Goal: Transaction & Acquisition: Purchase product/service

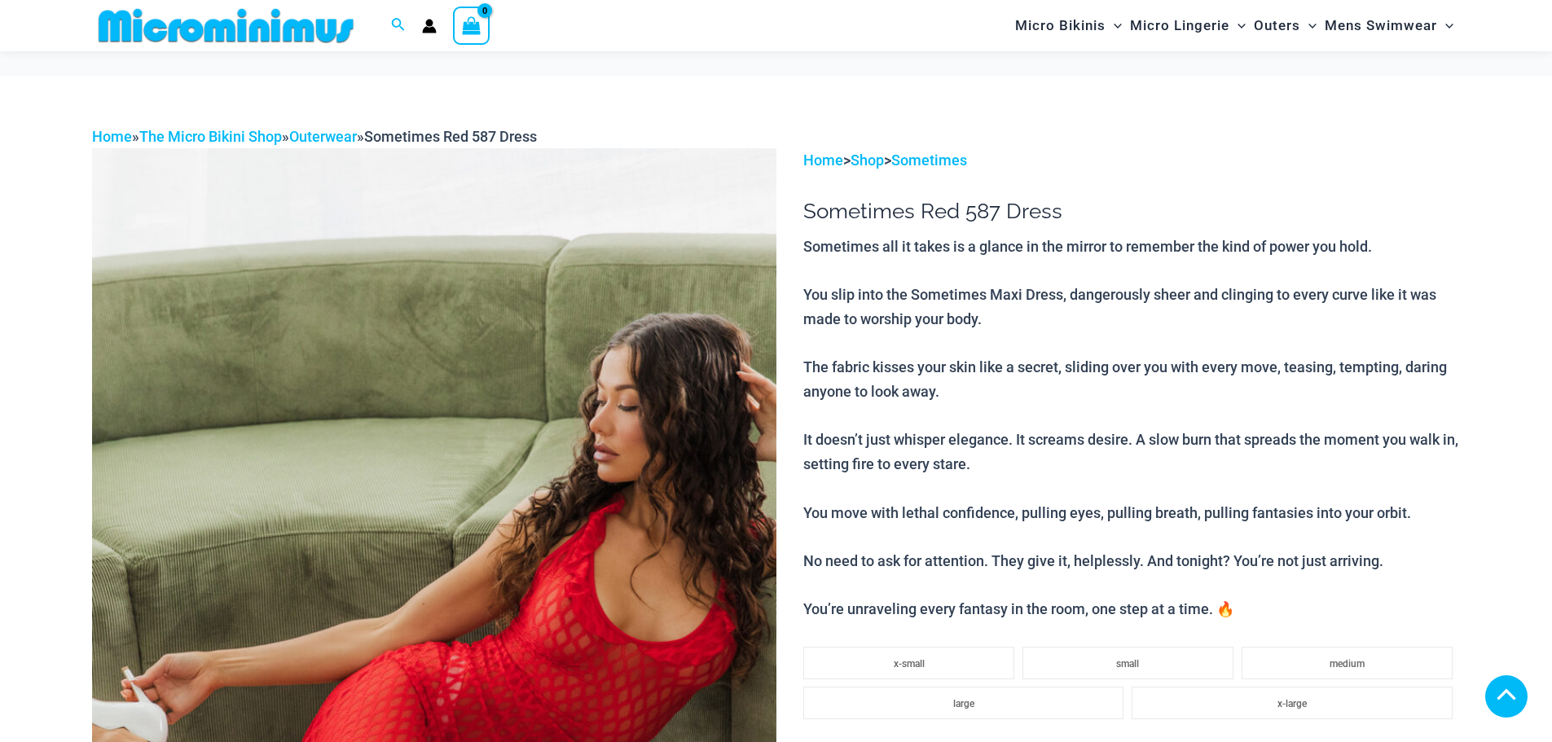
drag, startPoint x: 679, startPoint y: 478, endPoint x: 907, endPoint y: 488, distance: 228.3
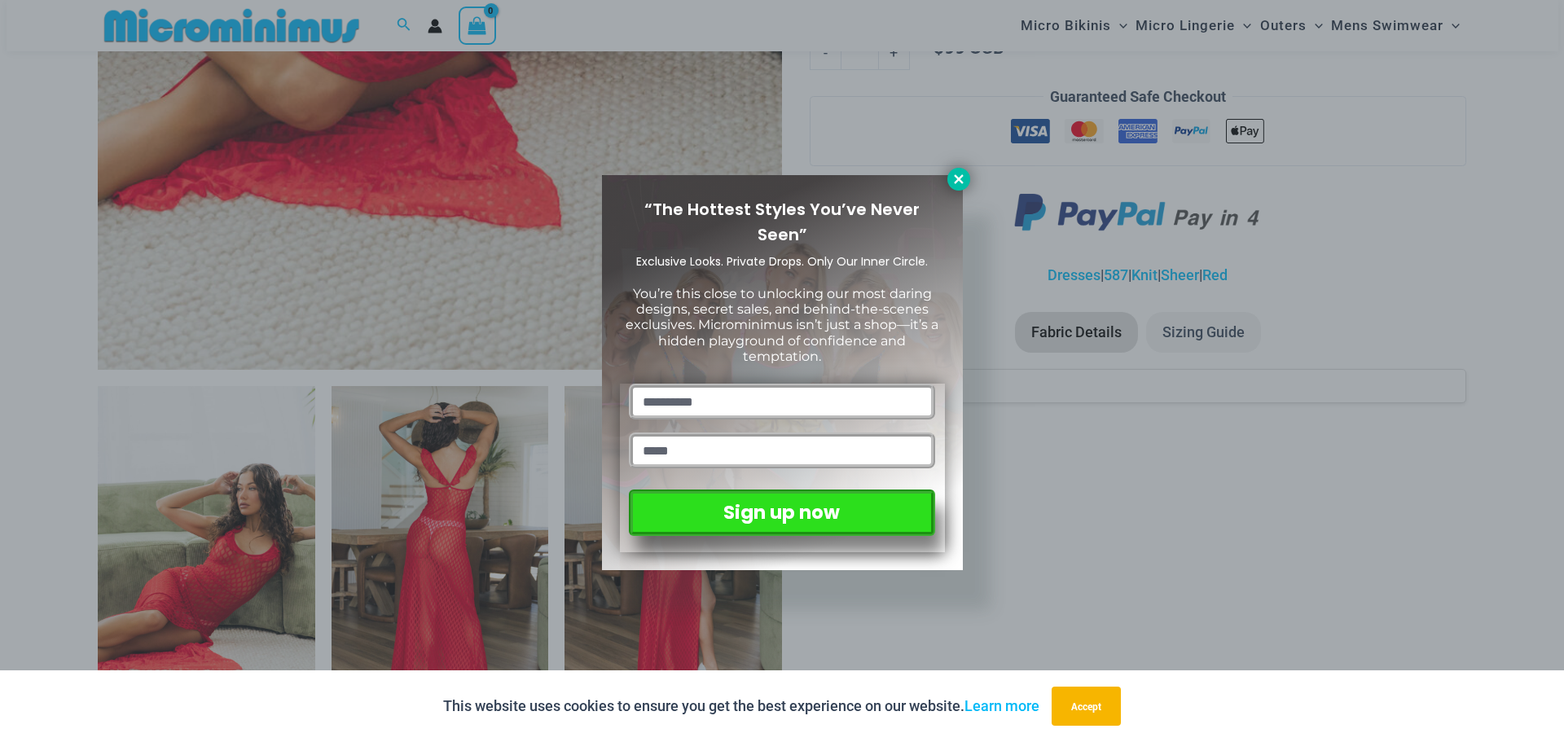
click at [963, 178] on icon at bounding box center [958, 179] width 15 height 15
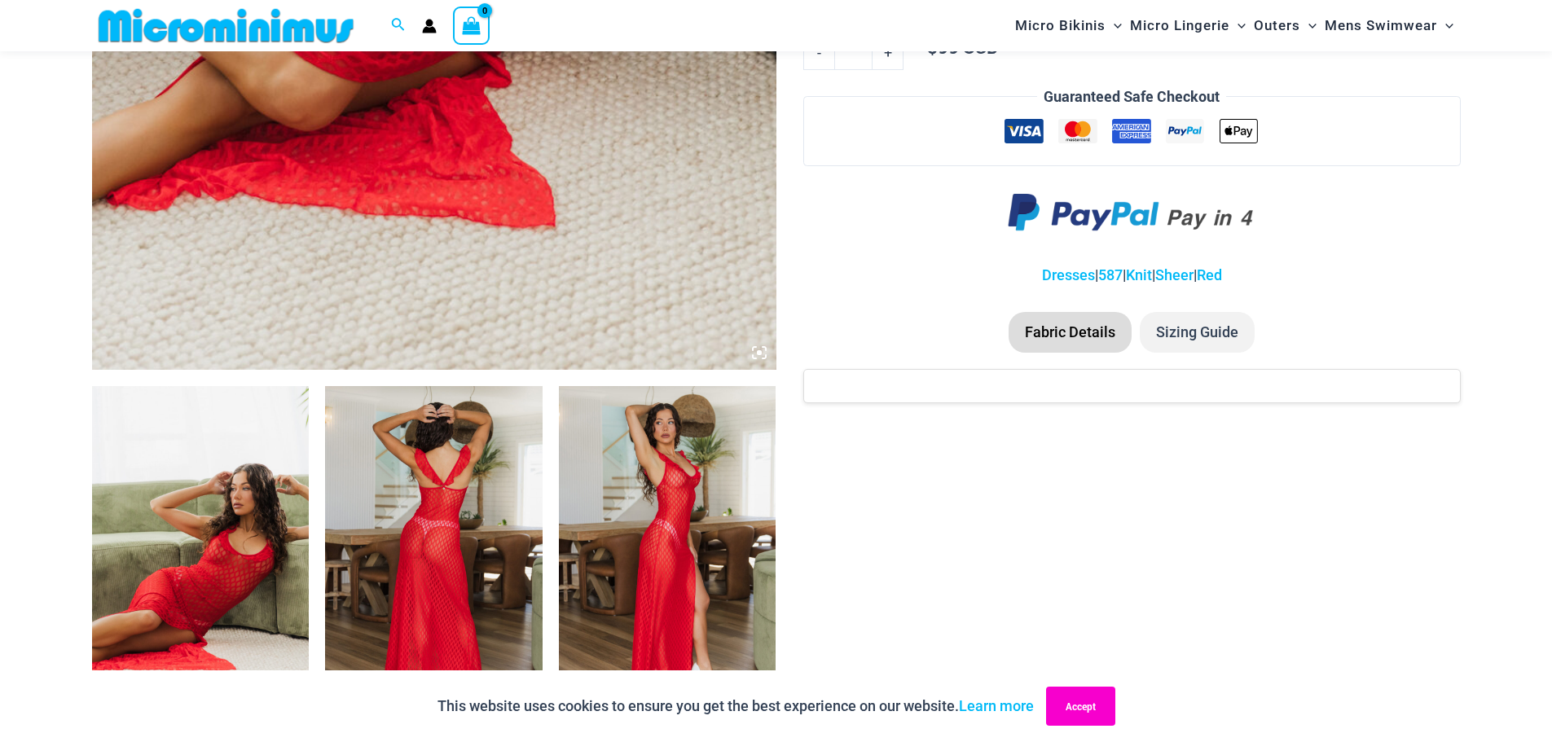
click at [1095, 701] on button "Accept" at bounding box center [1080, 706] width 69 height 39
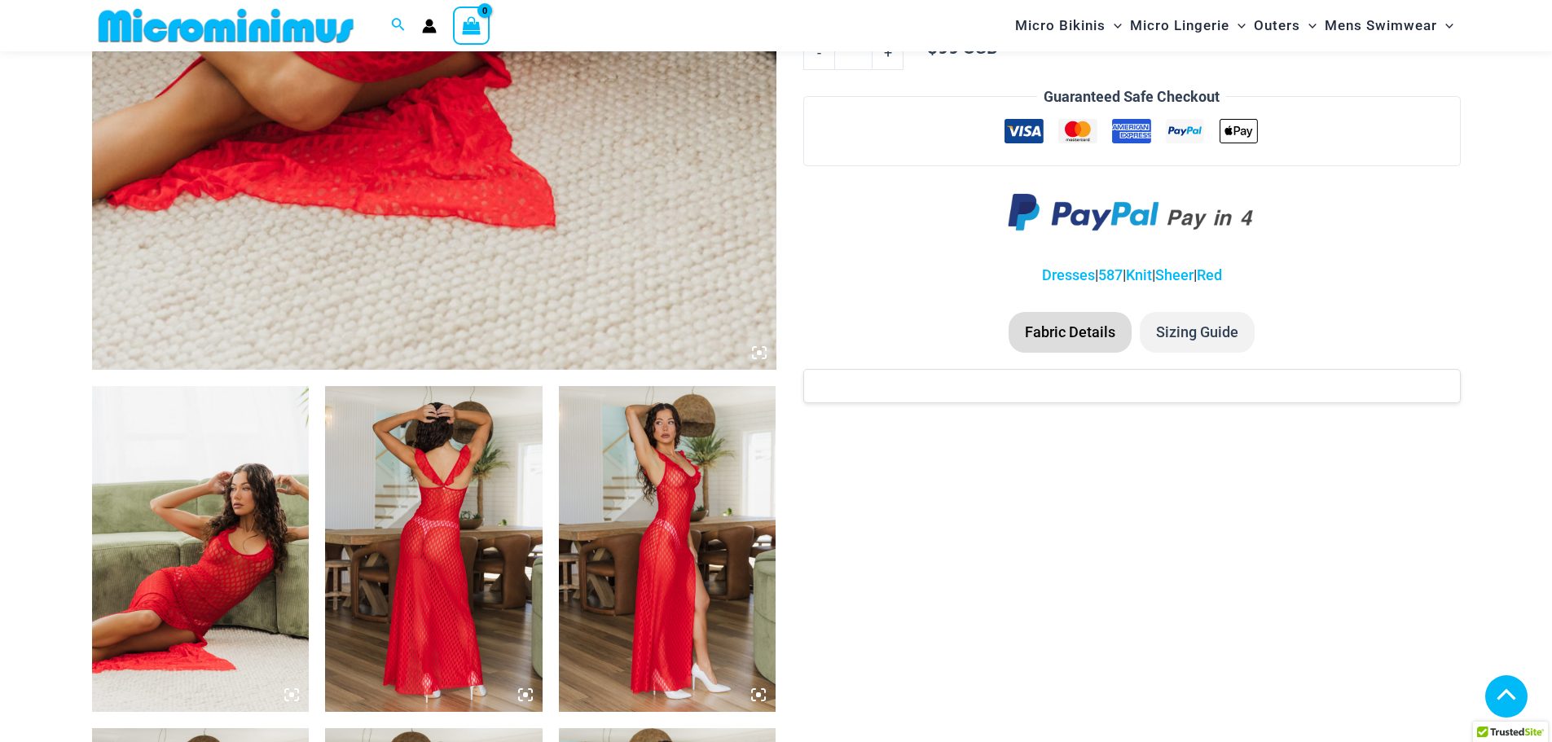
click at [683, 499] on img at bounding box center [667, 549] width 217 height 326
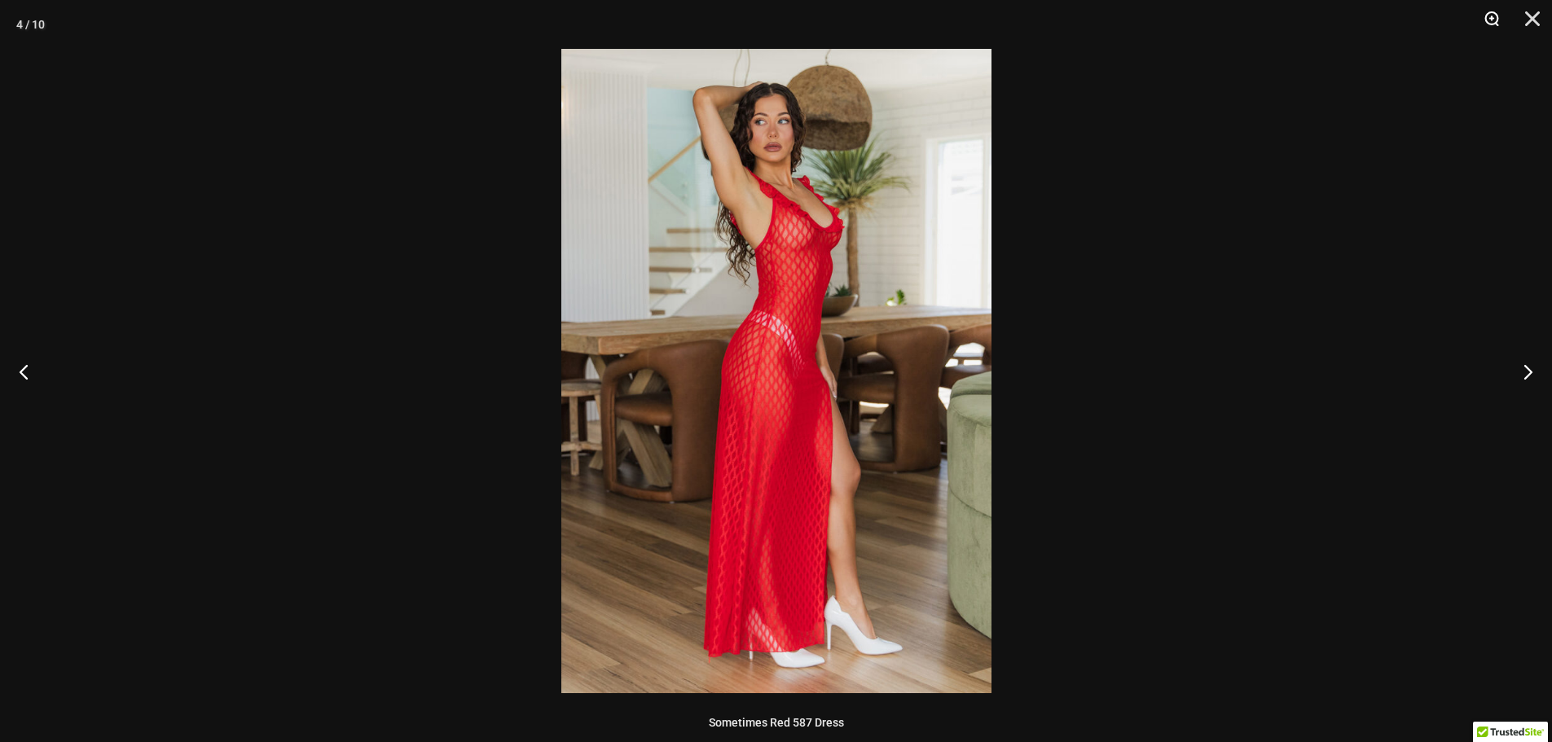
click at [1486, 16] on button "Zoom" at bounding box center [1485, 24] width 41 height 49
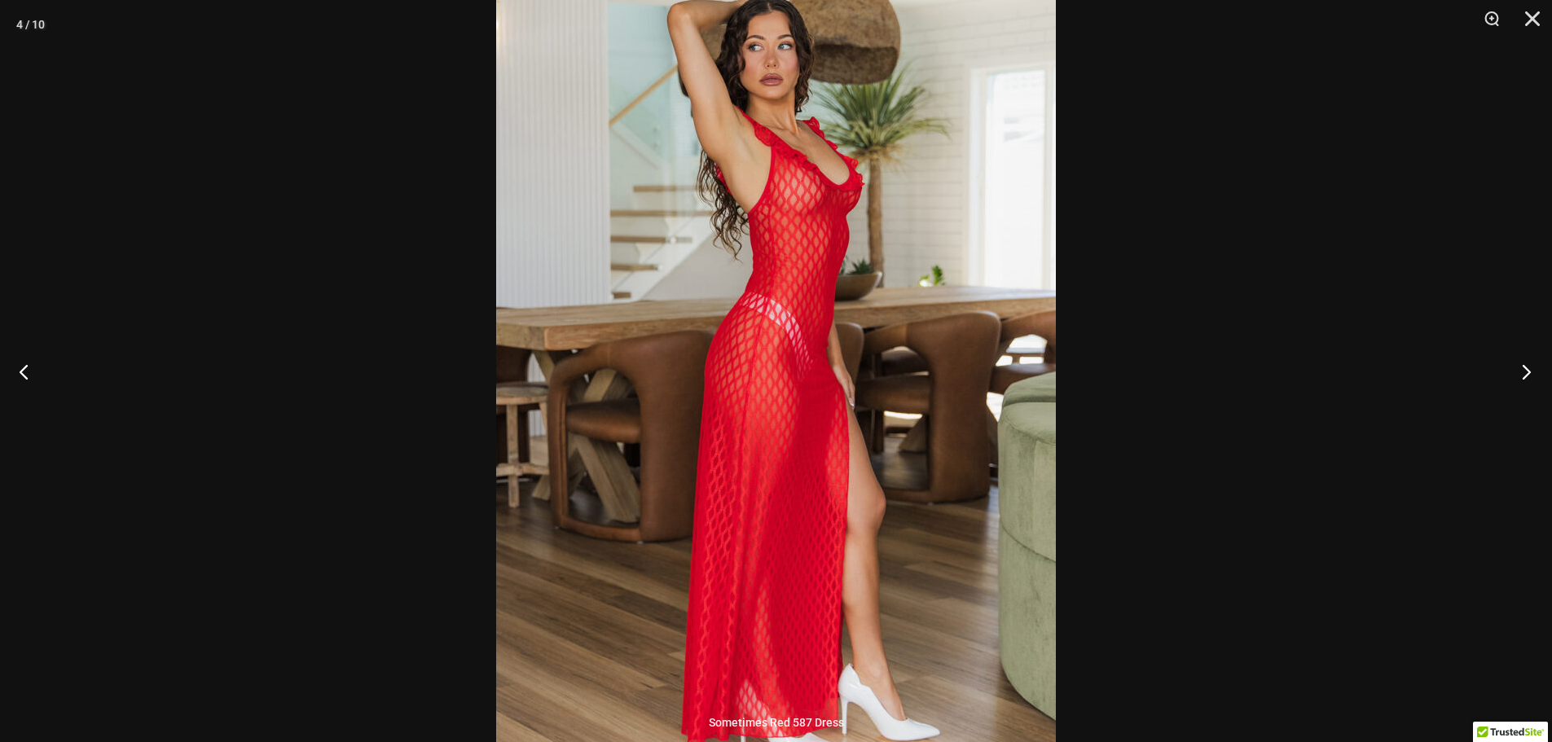
click at [1522, 377] on button "Next" at bounding box center [1520, 371] width 61 height 81
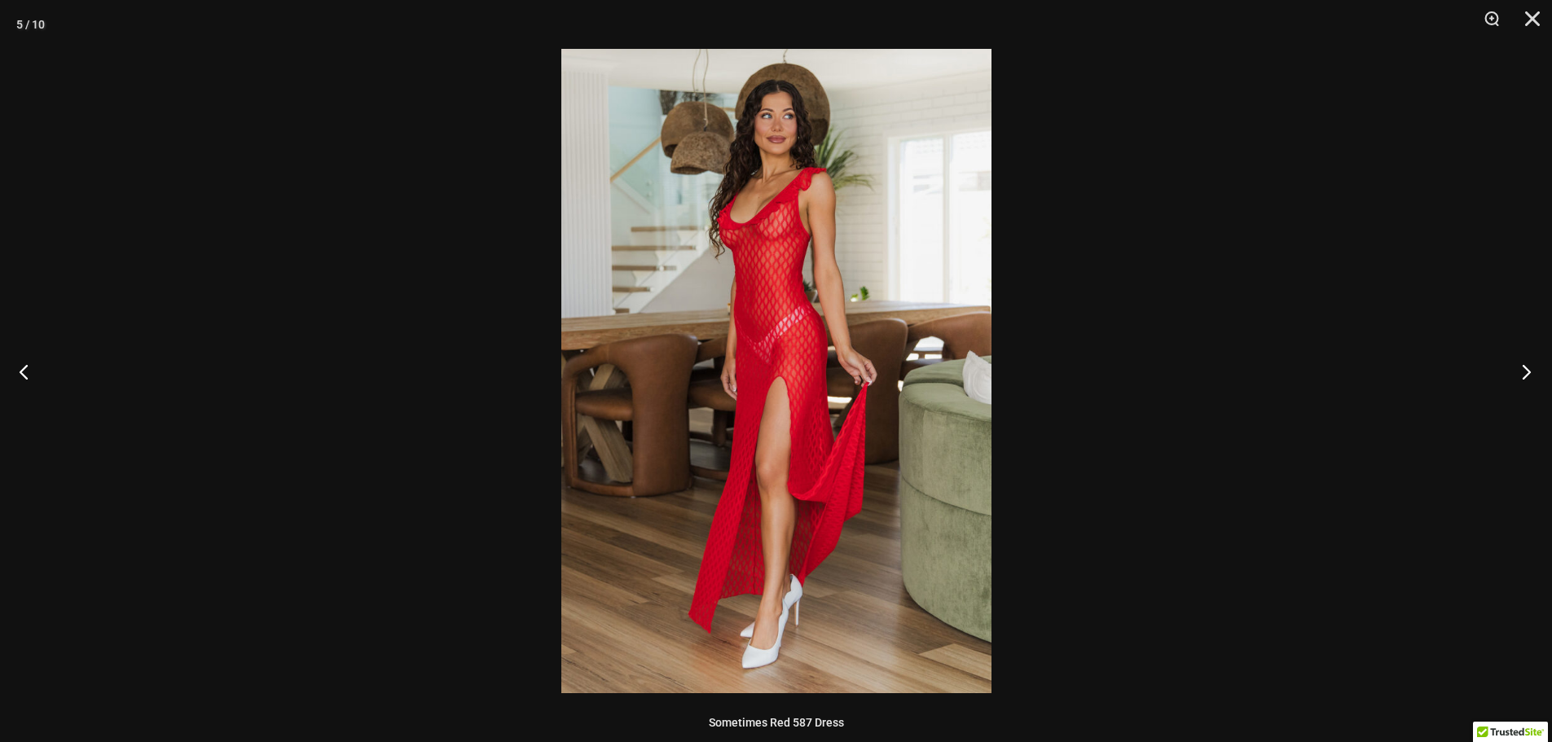
click at [1522, 377] on button "Next" at bounding box center [1520, 371] width 61 height 81
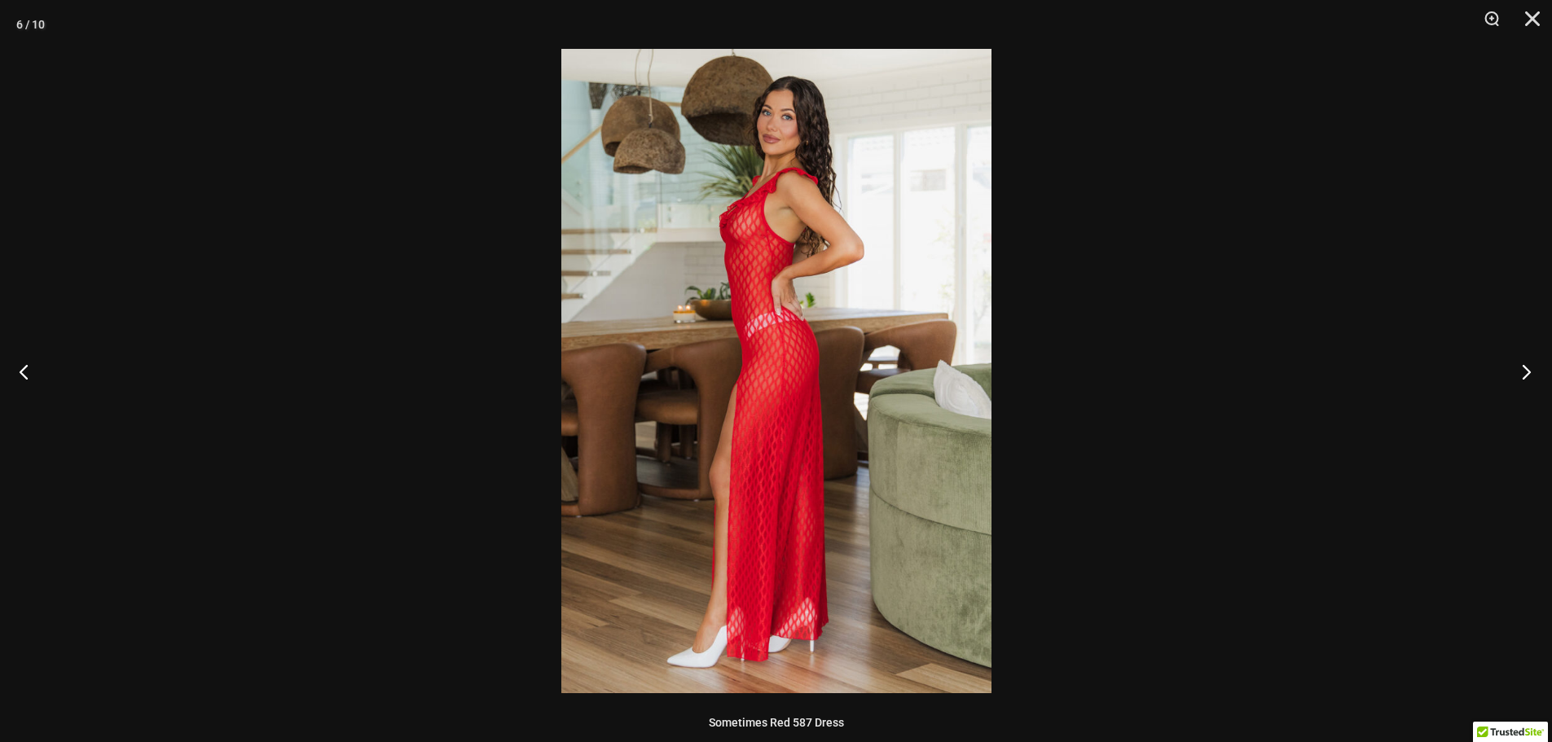
click at [1522, 377] on button "Next" at bounding box center [1520, 371] width 61 height 81
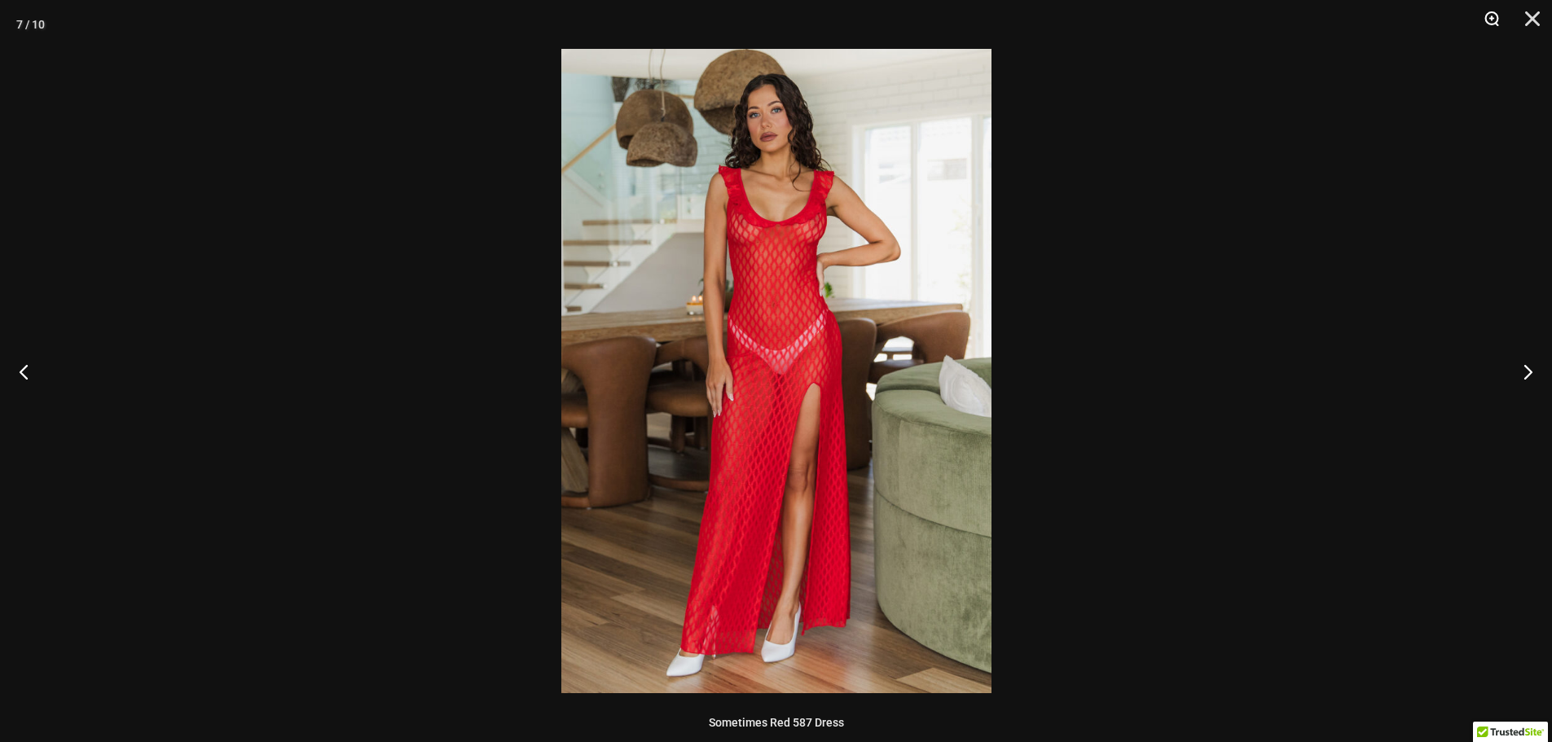
click at [1493, 20] on button "Zoom" at bounding box center [1485, 24] width 41 height 49
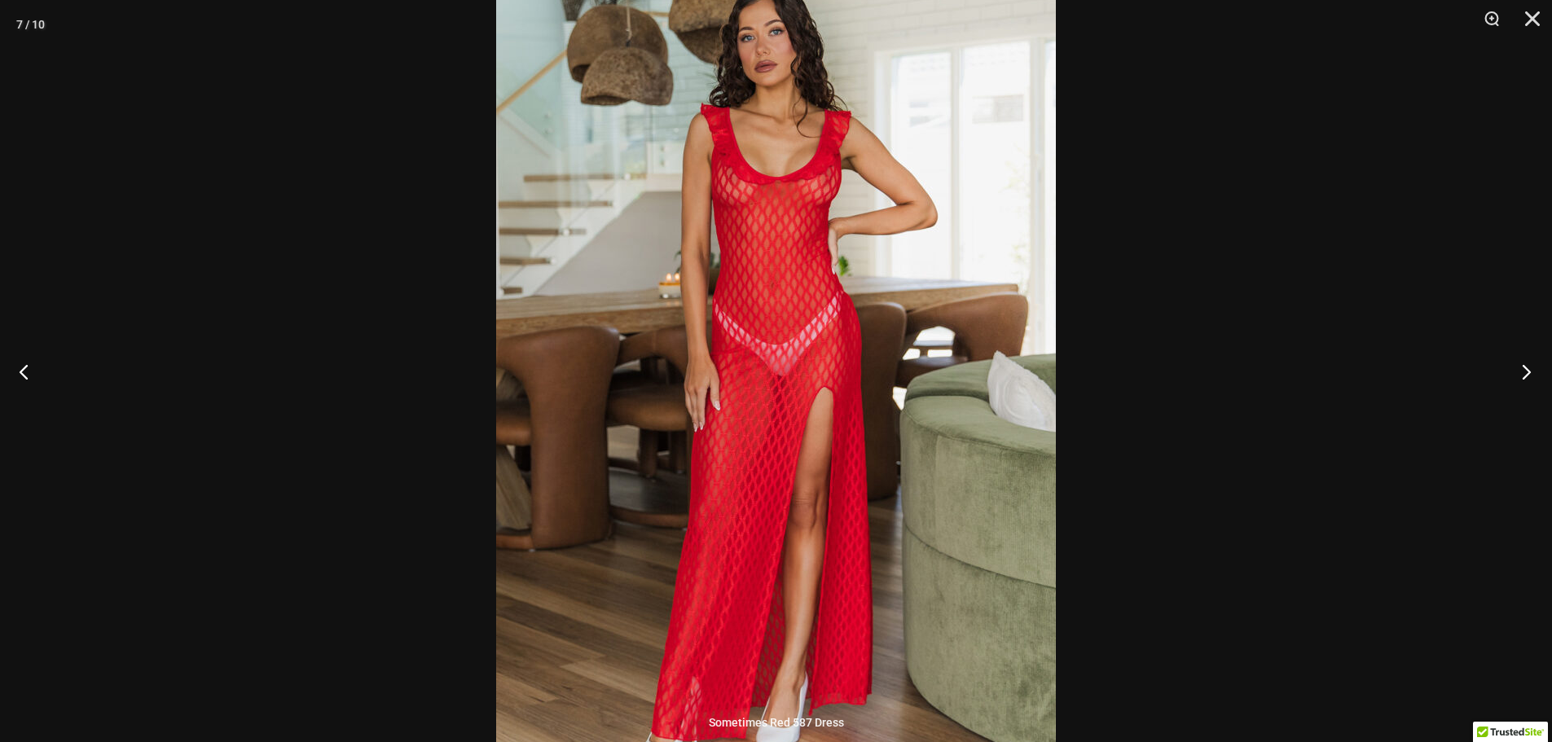
click at [1534, 371] on button "Next" at bounding box center [1520, 371] width 61 height 81
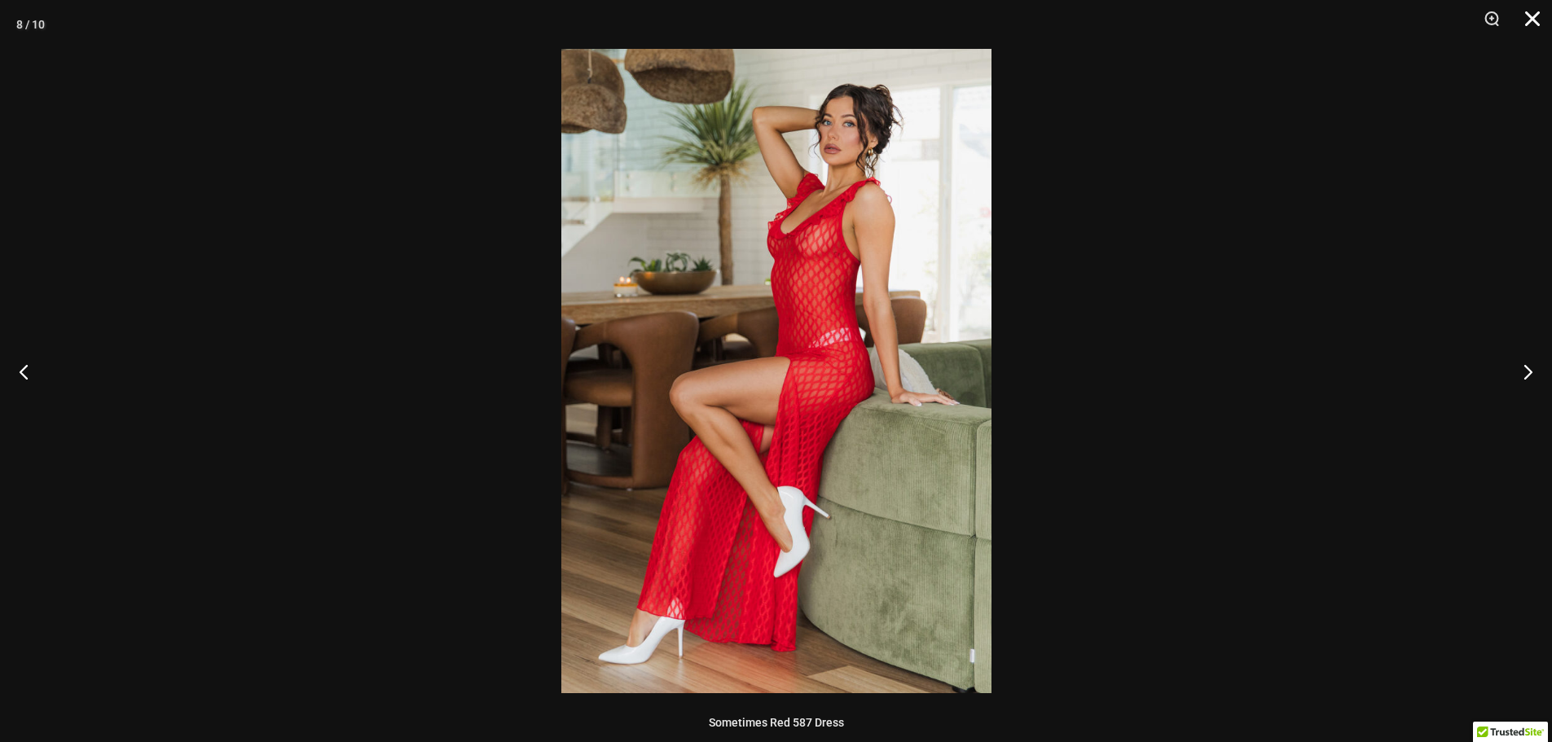
click at [1534, 14] on button "Close" at bounding box center [1526, 24] width 41 height 49
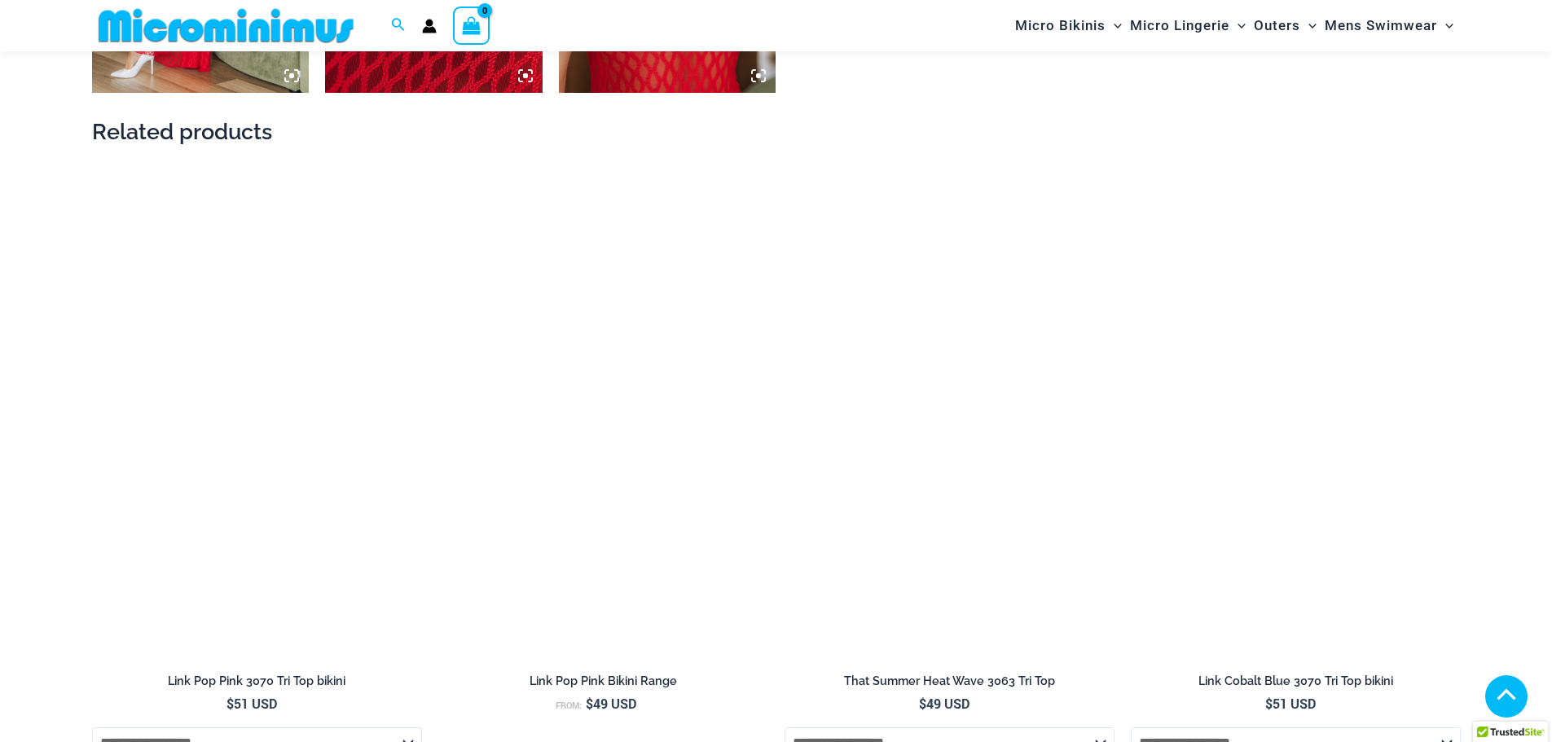
scroll to position [1538, 0]
